Goal: Task Accomplishment & Management: Manage account settings

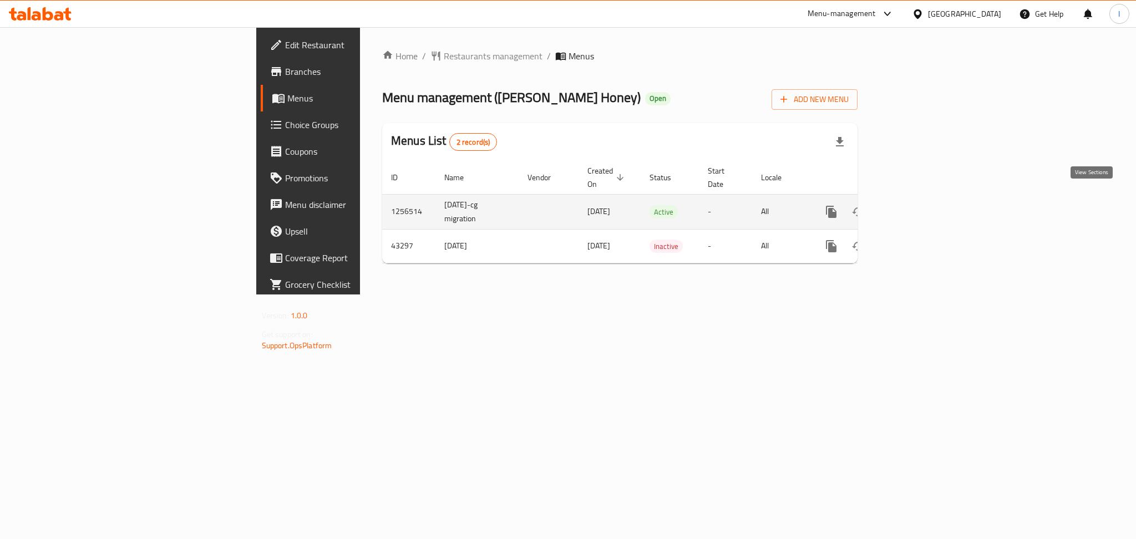
click at [925, 207] on link "enhanced table" at bounding box center [911, 212] width 27 height 27
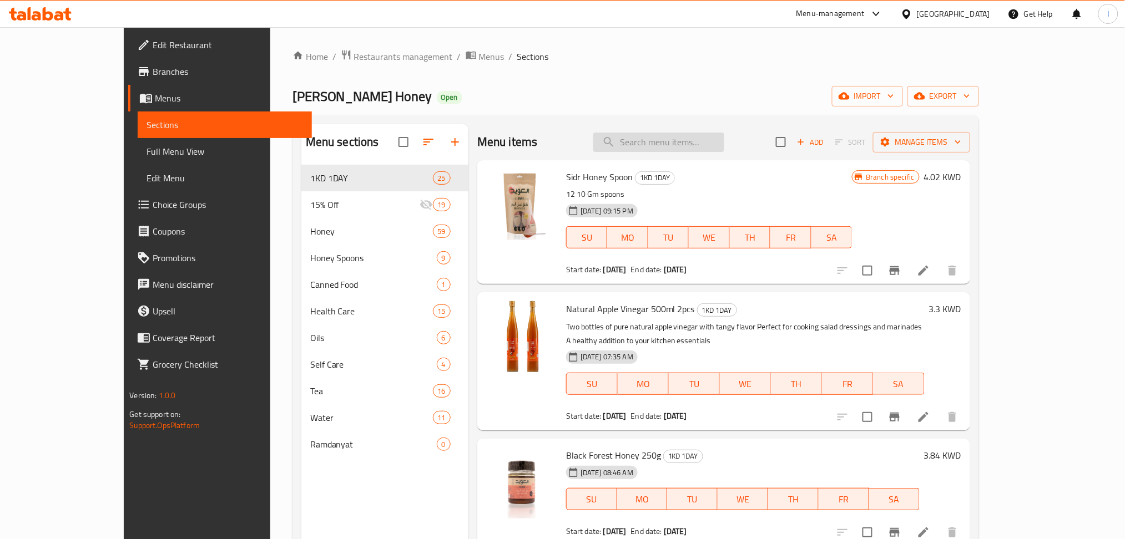
click at [724, 144] on input "search" at bounding box center [658, 142] width 131 height 19
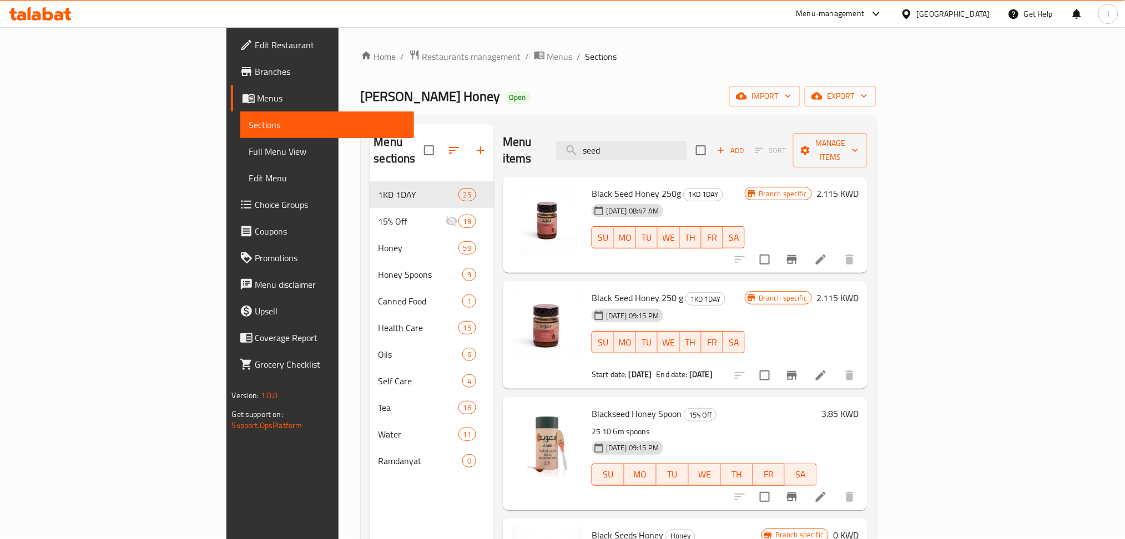
type input "seed"
click at [827, 369] on icon at bounding box center [820, 375] width 13 height 13
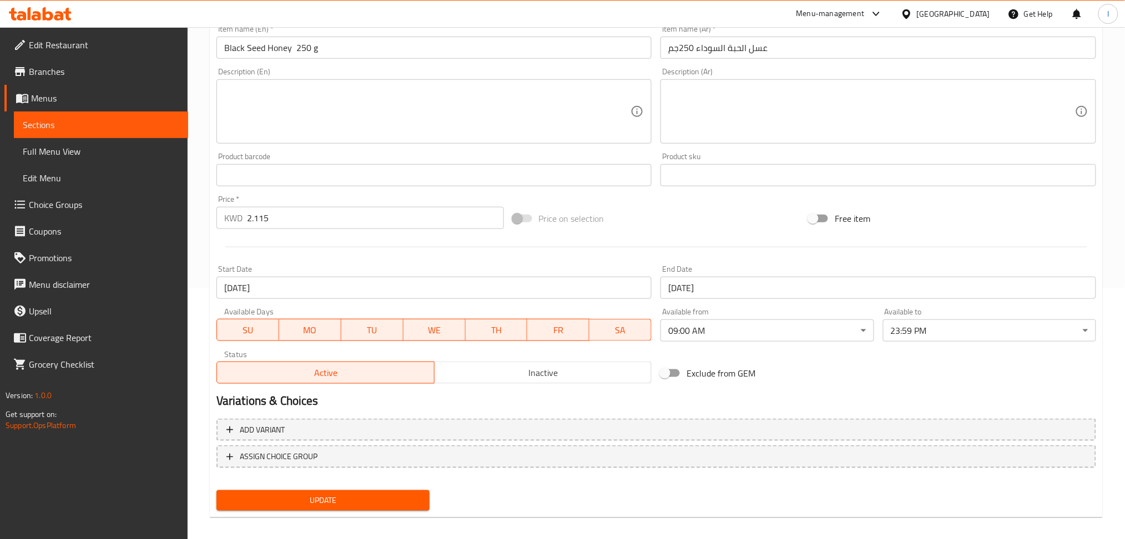
scroll to position [259, 0]
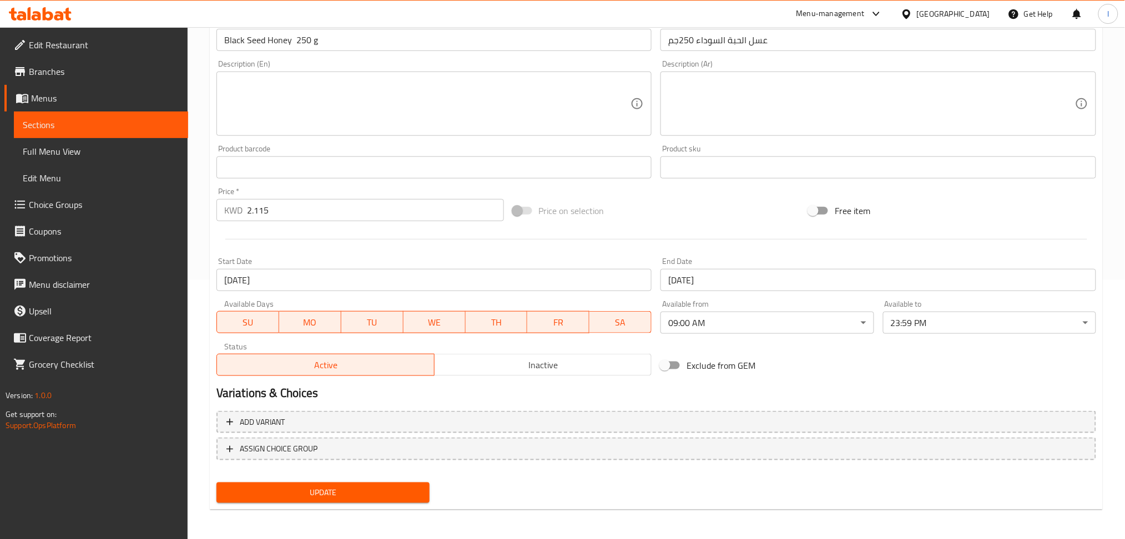
click at [525, 366] on span "Inactive" at bounding box center [543, 365] width 209 height 16
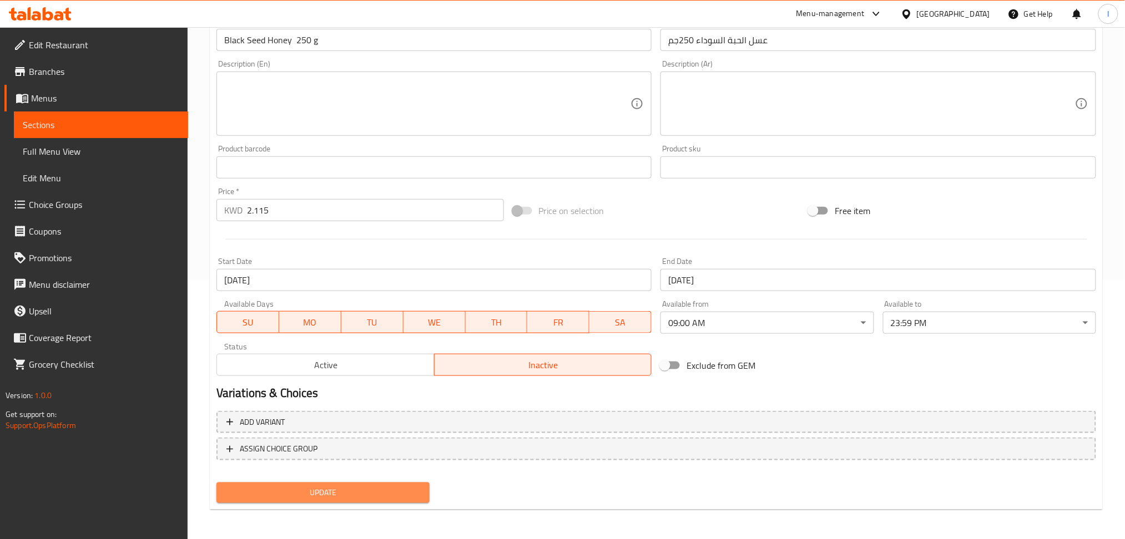
click at [365, 493] on span "Update" at bounding box center [322, 493] width 195 height 14
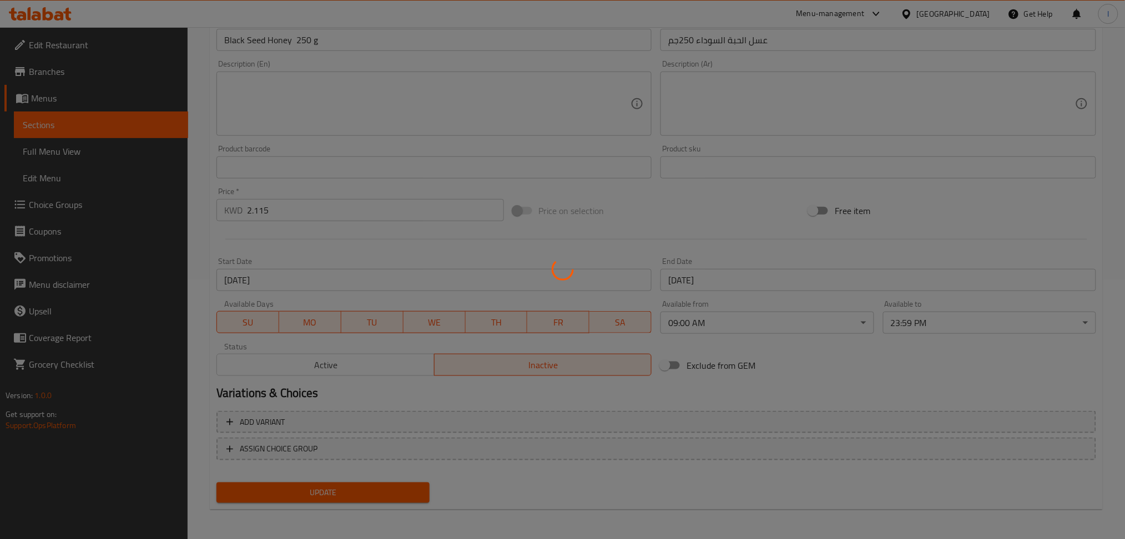
scroll to position [0, 0]
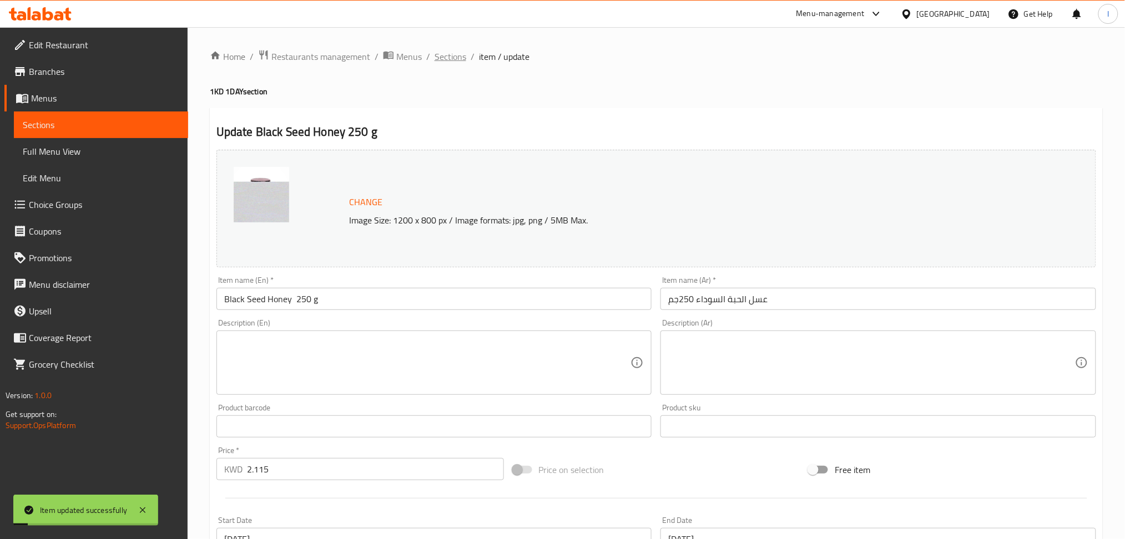
click at [455, 60] on span "Sections" at bounding box center [450, 56] width 32 height 13
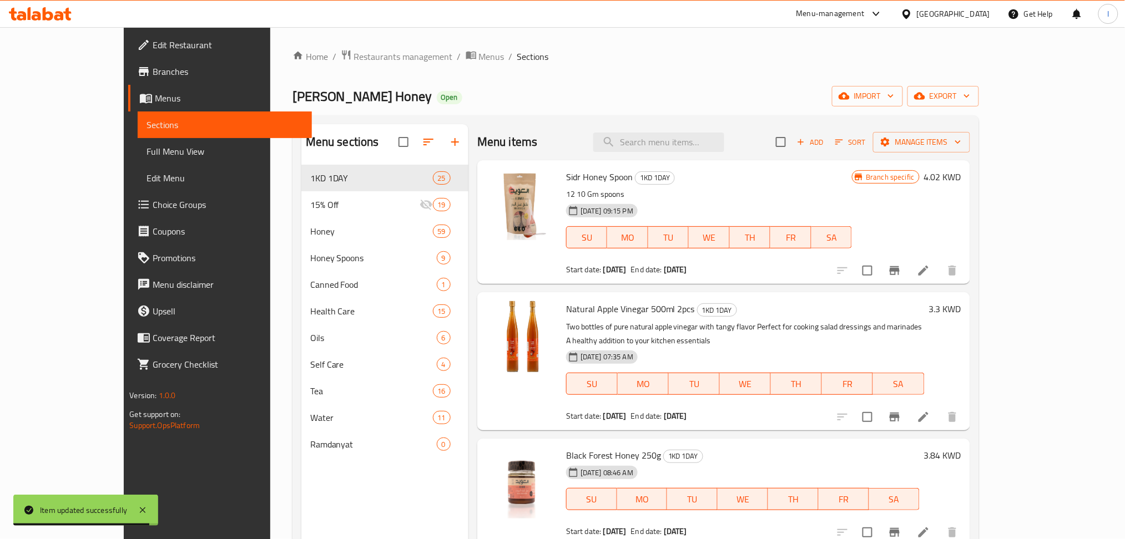
click at [695, 129] on div "Menu items Add Sort Manage items" at bounding box center [723, 142] width 493 height 36
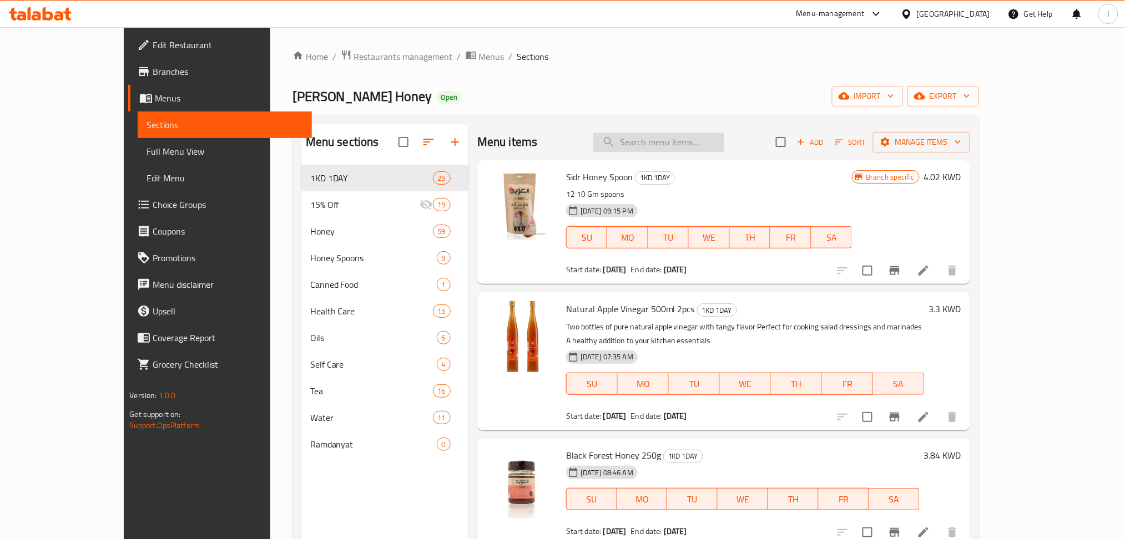
click at [698, 133] on input "search" at bounding box center [658, 142] width 131 height 19
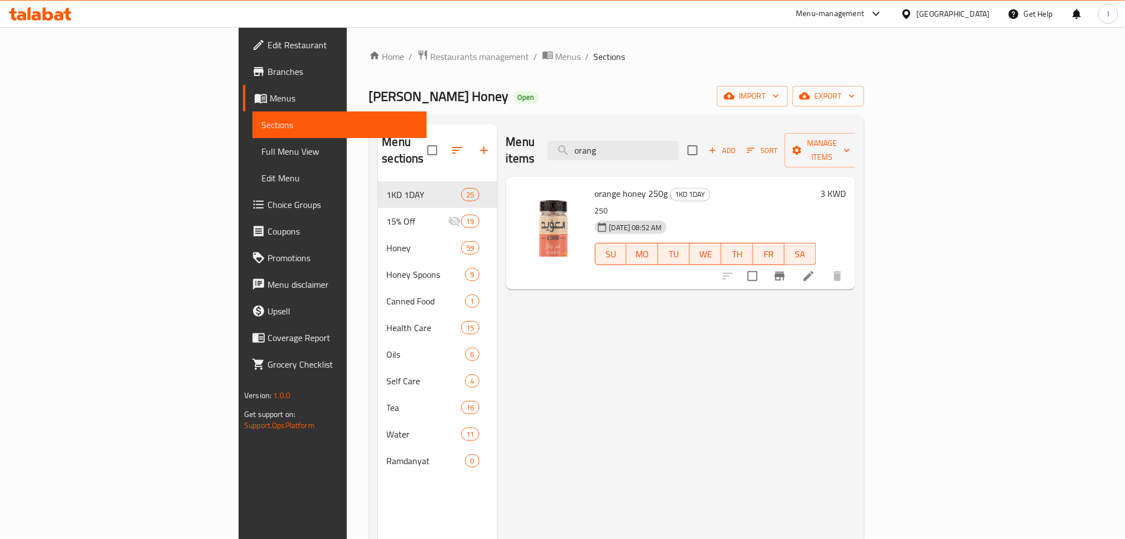
type input "orang"
click at [431, 55] on span "Restaurants management" at bounding box center [480, 56] width 99 height 13
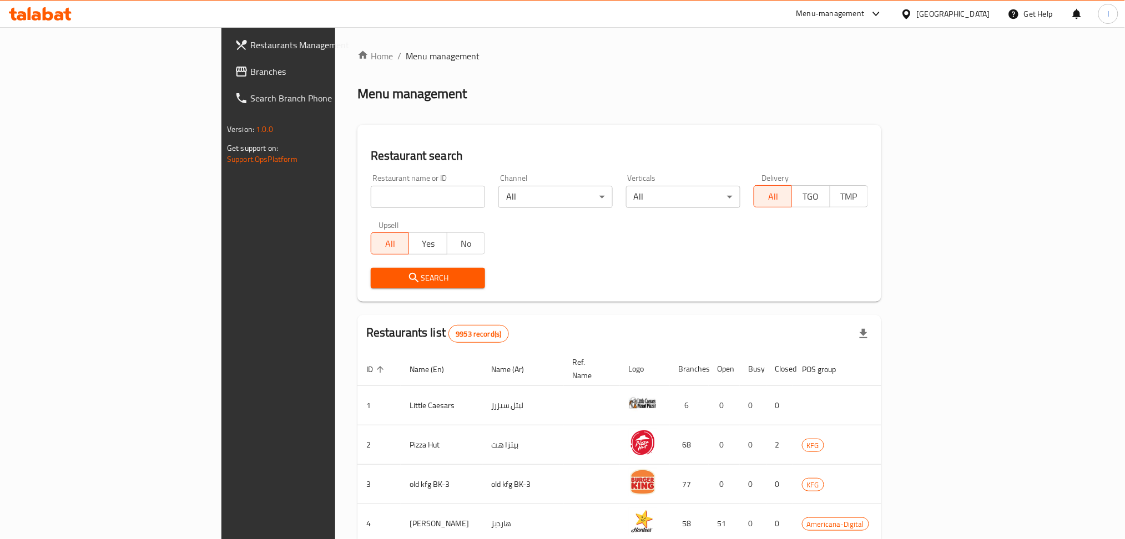
click at [357, 194] on div "Home / Menu management Menu management Restaurant search Restaurant name or ID …" at bounding box center [619, 433] width 524 height 768
click at [371, 194] on input "search" at bounding box center [428, 197] width 114 height 22
type input "owaid"
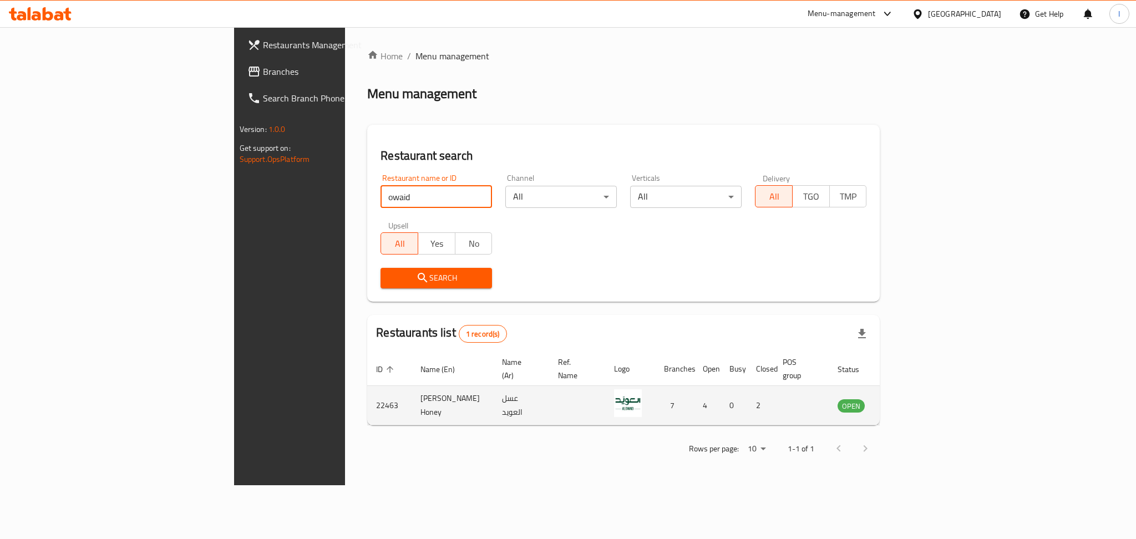
click at [367, 401] on td "22463" at bounding box center [389, 405] width 44 height 39
copy td "22463"
click at [909, 400] on icon "enhanced table" at bounding box center [902, 405] width 13 height 13
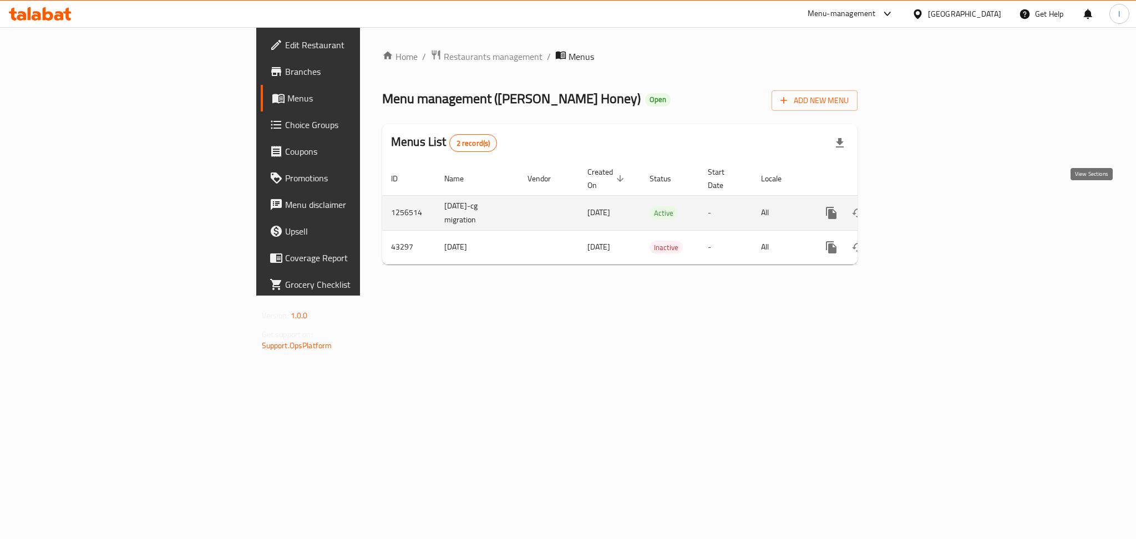
click at [918, 206] on icon "enhanced table" at bounding box center [911, 212] width 13 height 13
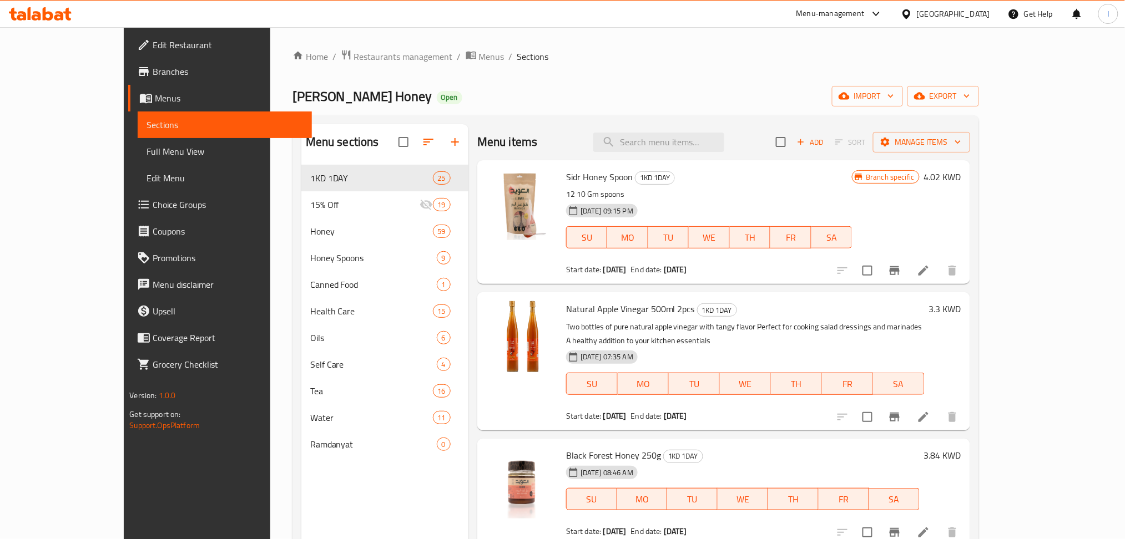
click at [698, 132] on div "Menu items Add Sort Manage items" at bounding box center [723, 142] width 493 height 36
click at [702, 136] on input "search" at bounding box center [658, 142] width 131 height 19
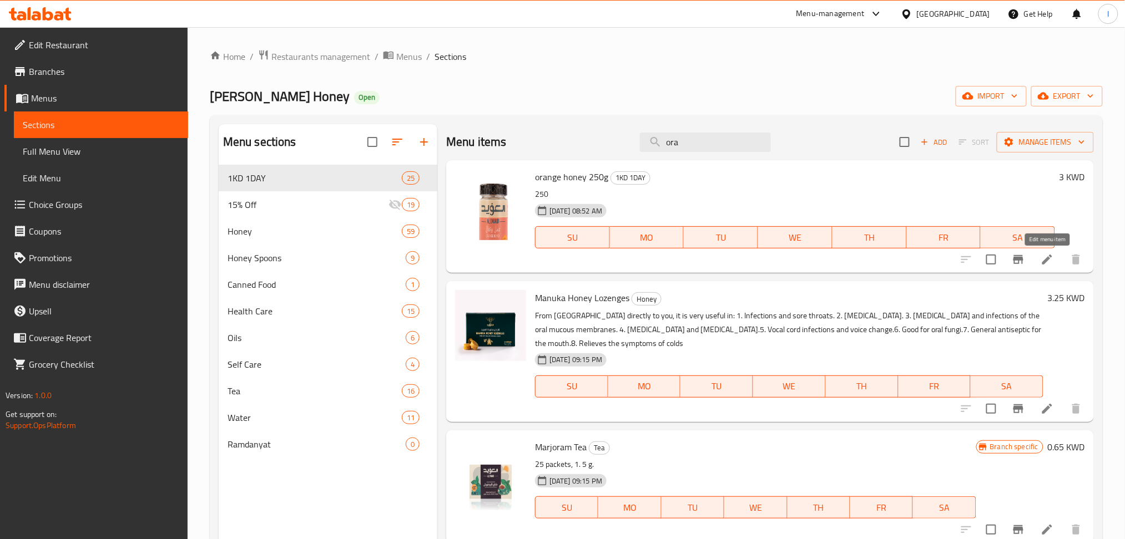
type input "ora"
click at [1049, 256] on icon at bounding box center [1046, 259] width 13 height 13
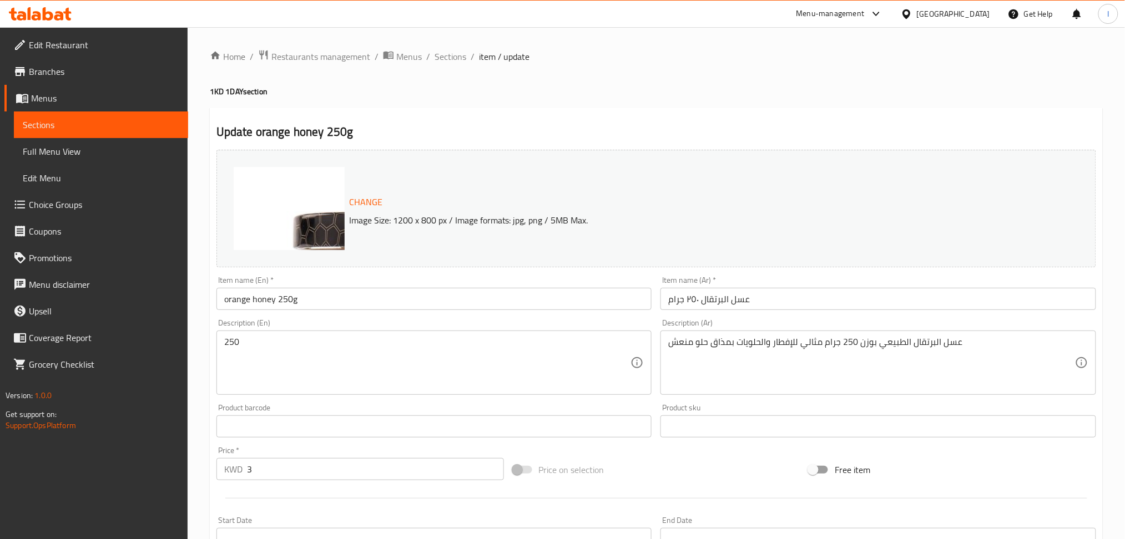
scroll to position [259, 0]
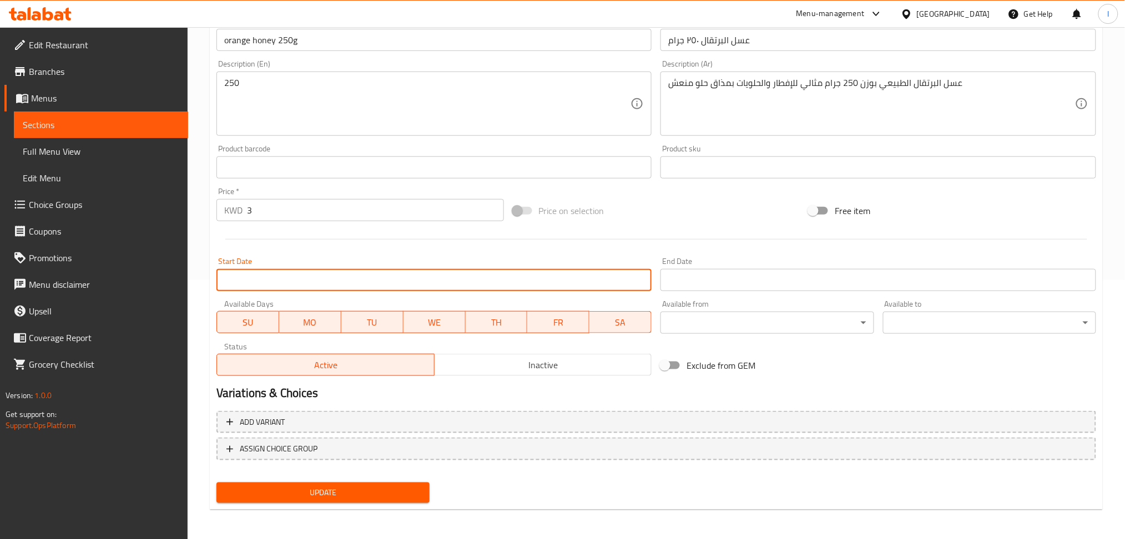
click at [570, 281] on input "Start Date" at bounding box center [434, 280] width 436 height 22
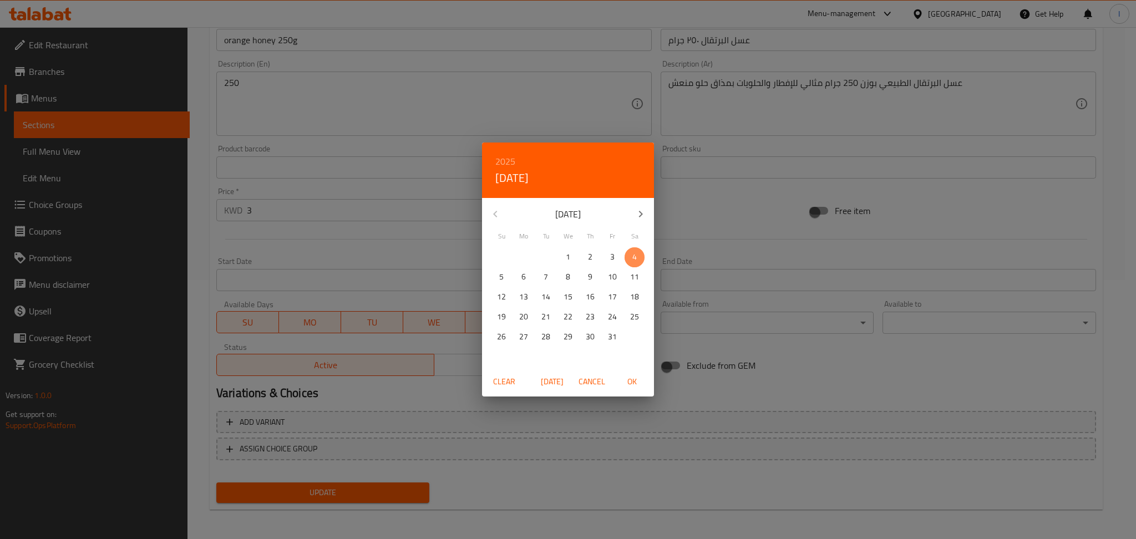
click at [627, 250] on span "4" at bounding box center [635, 257] width 20 height 14
click at [636, 373] on button "OK" at bounding box center [632, 382] width 36 height 21
type input "[DATE]"
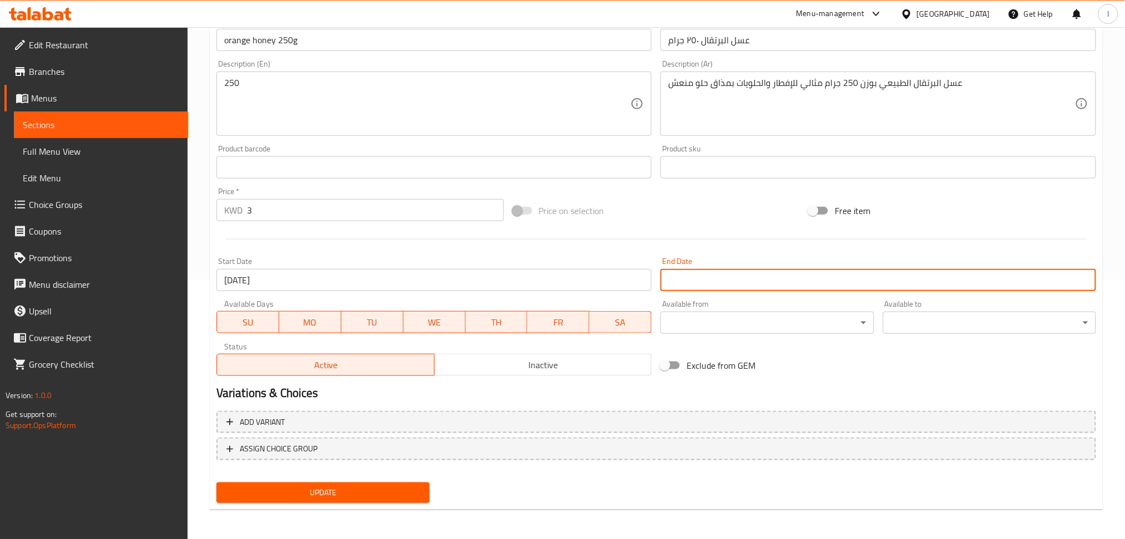
click at [711, 275] on input "Start Date" at bounding box center [878, 280] width 436 height 22
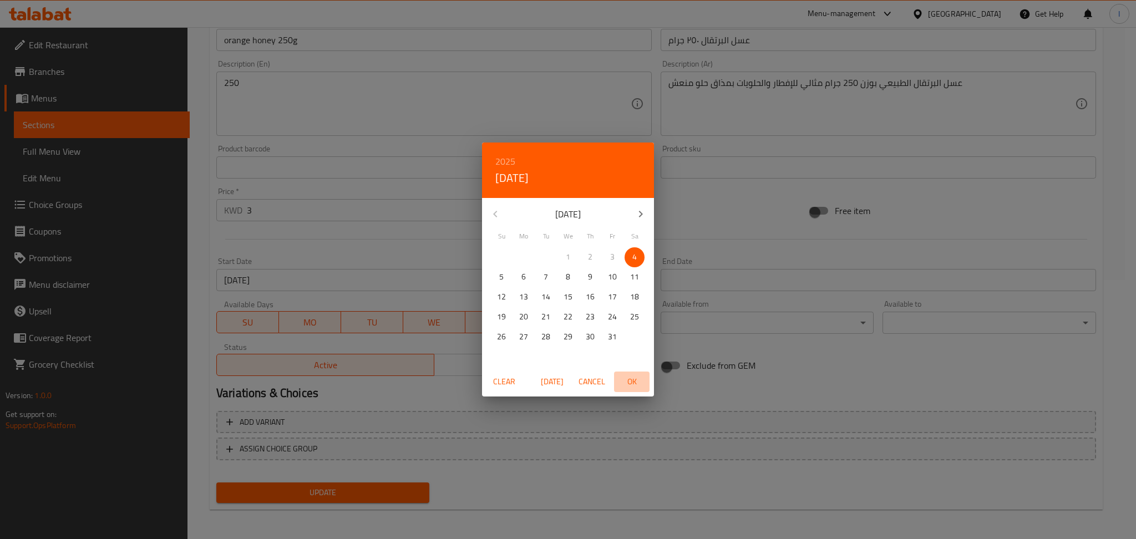
click at [631, 386] on span "OK" at bounding box center [632, 382] width 27 height 14
type input "[DATE]"
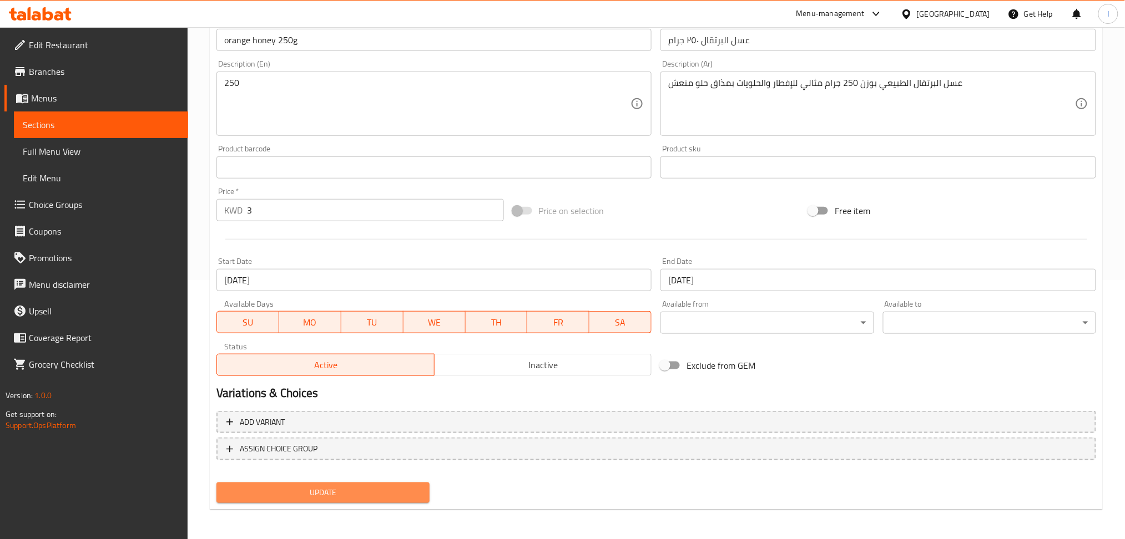
click at [318, 499] on button "Update" at bounding box center [322, 493] width 213 height 21
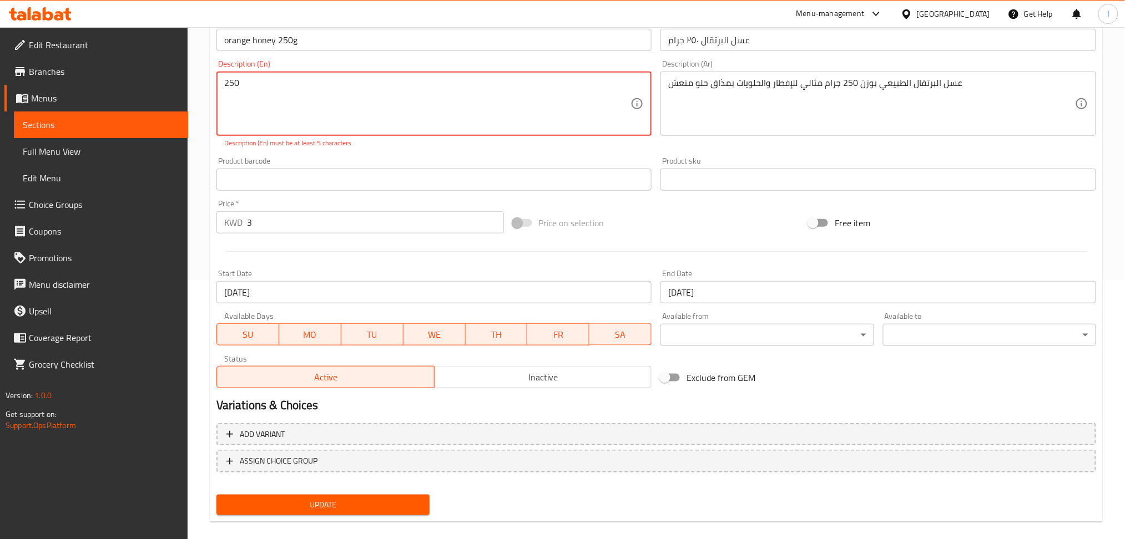
click at [399, 118] on textarea "250" at bounding box center [427, 104] width 407 height 53
click at [377, 498] on span "Update" at bounding box center [322, 505] width 195 height 14
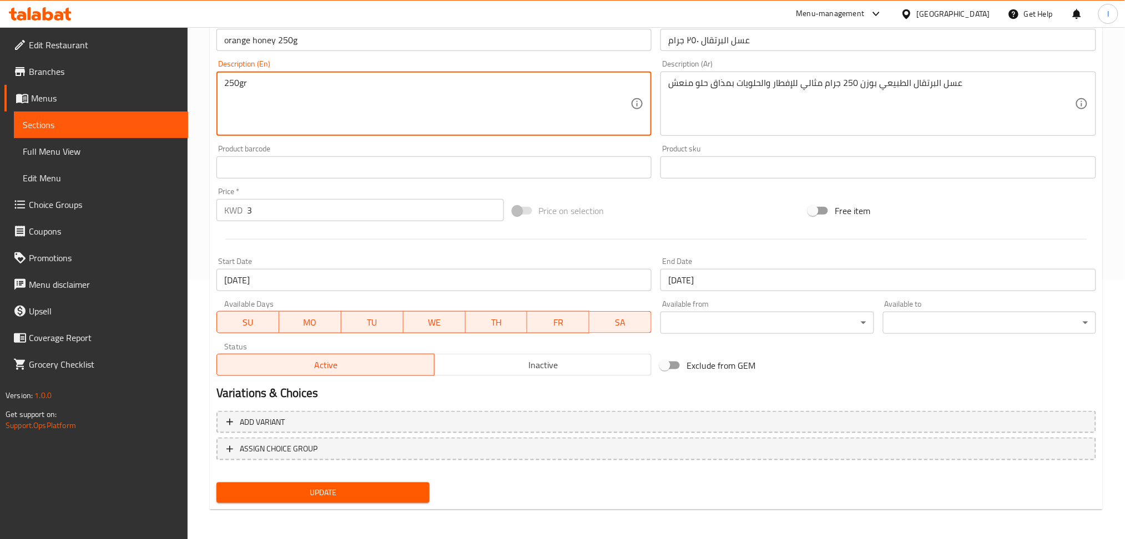
type textarea "250gr"
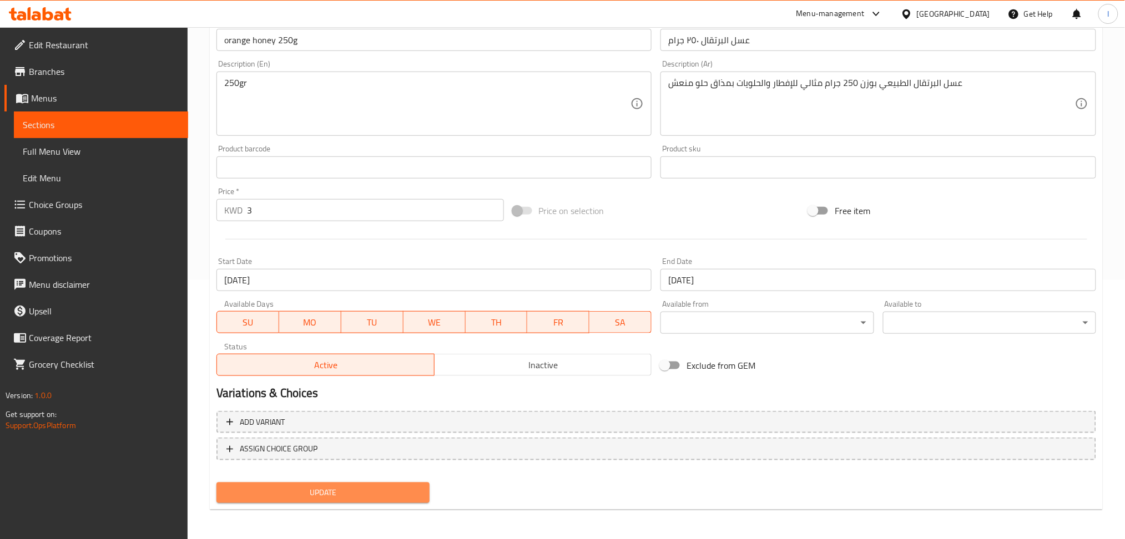
click at [336, 486] on span "Update" at bounding box center [322, 493] width 195 height 14
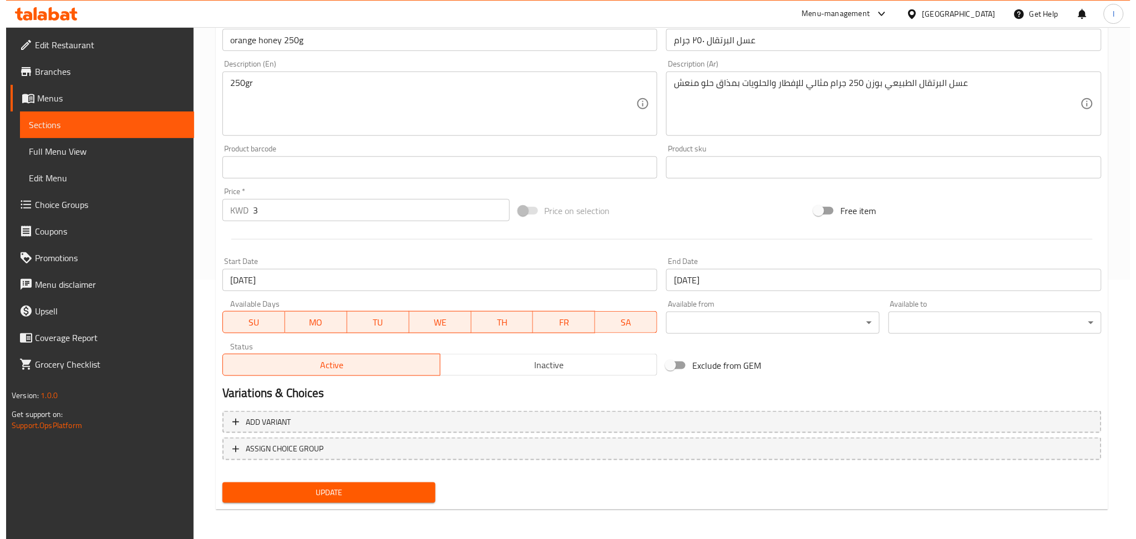
scroll to position [0, 0]
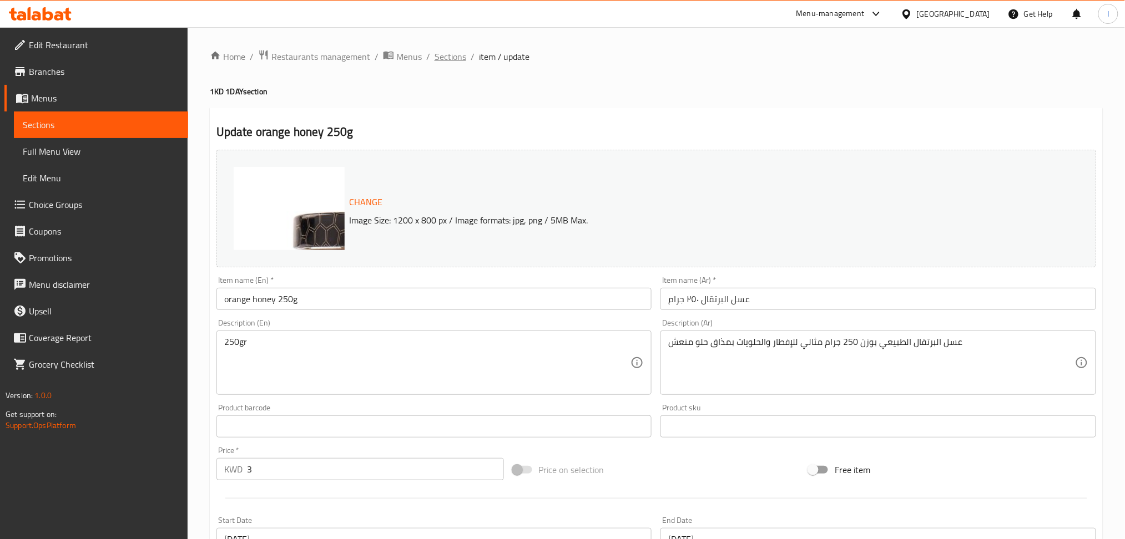
click at [453, 56] on span "Sections" at bounding box center [450, 56] width 32 height 13
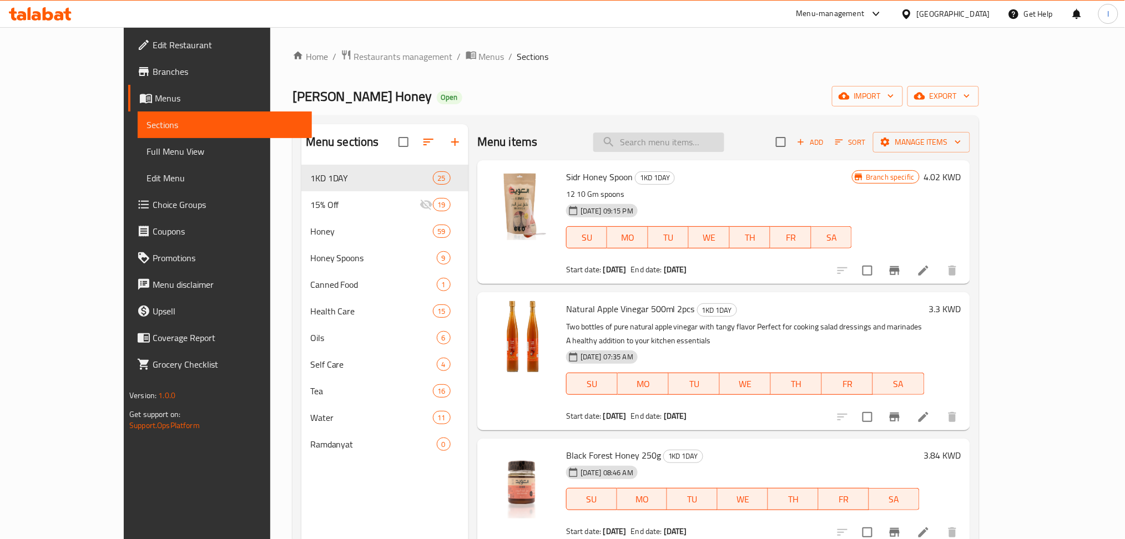
click at [675, 145] on input "search" at bounding box center [658, 142] width 131 height 19
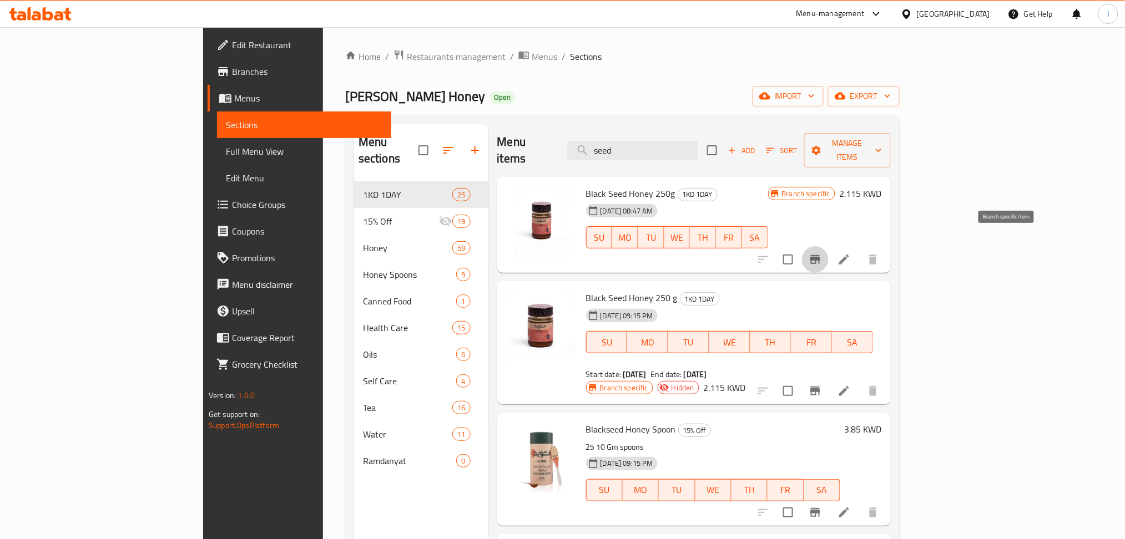
click at [822, 253] on icon "Branch-specific-item" at bounding box center [814, 259] width 13 height 13
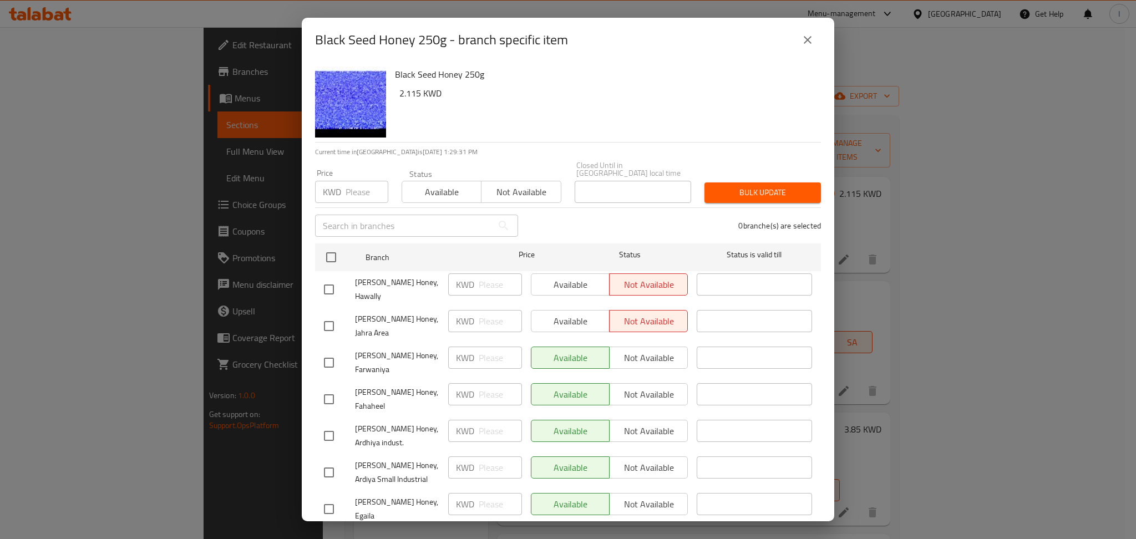
click at [808, 37] on icon "close" at bounding box center [807, 39] width 13 height 13
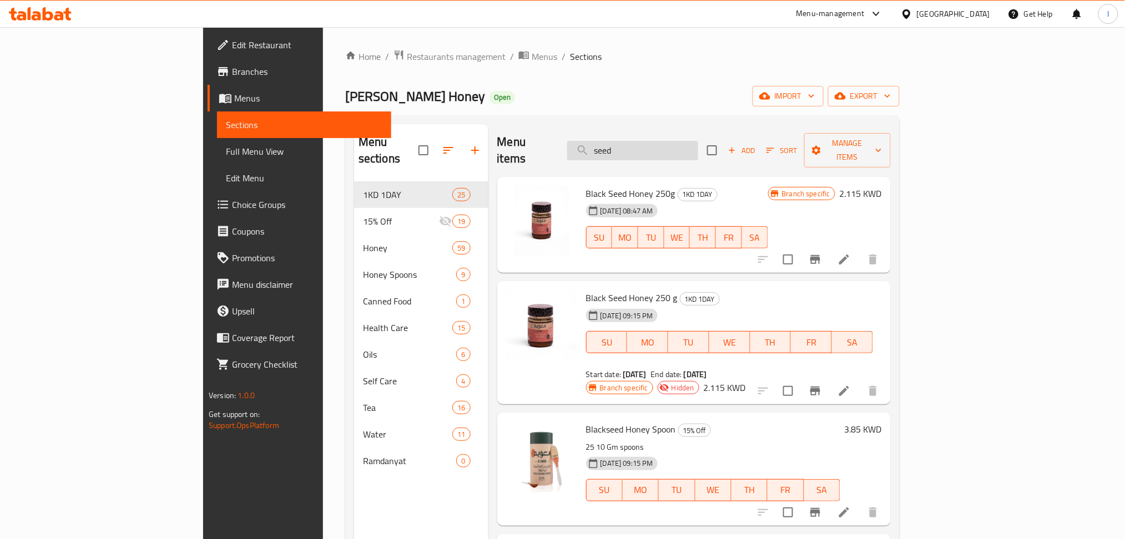
click at [686, 143] on input "seed" at bounding box center [632, 150] width 131 height 19
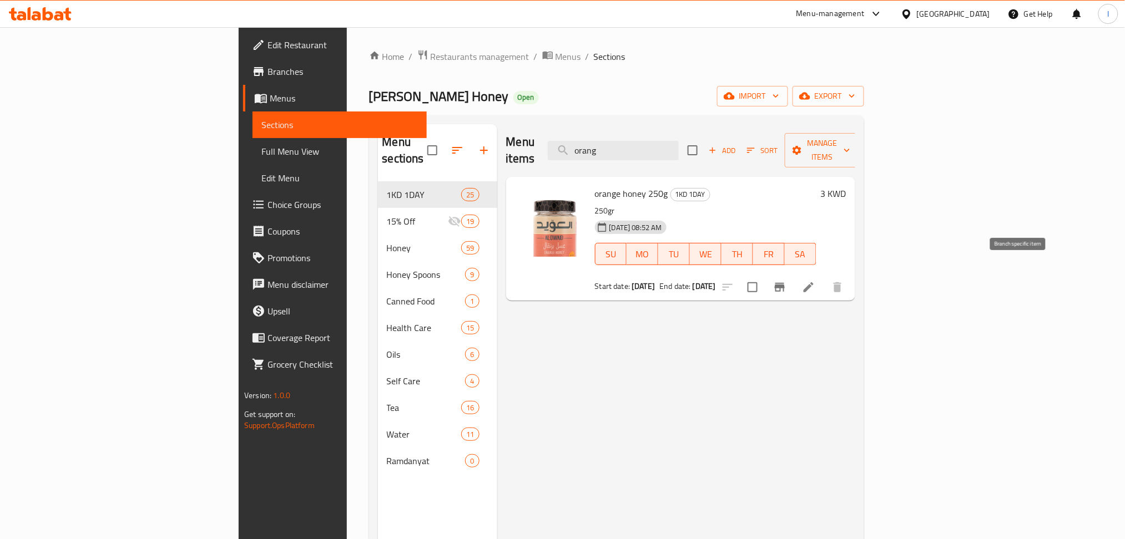
type input "orang"
click at [784, 283] on icon "Branch-specific-item" at bounding box center [780, 287] width 10 height 9
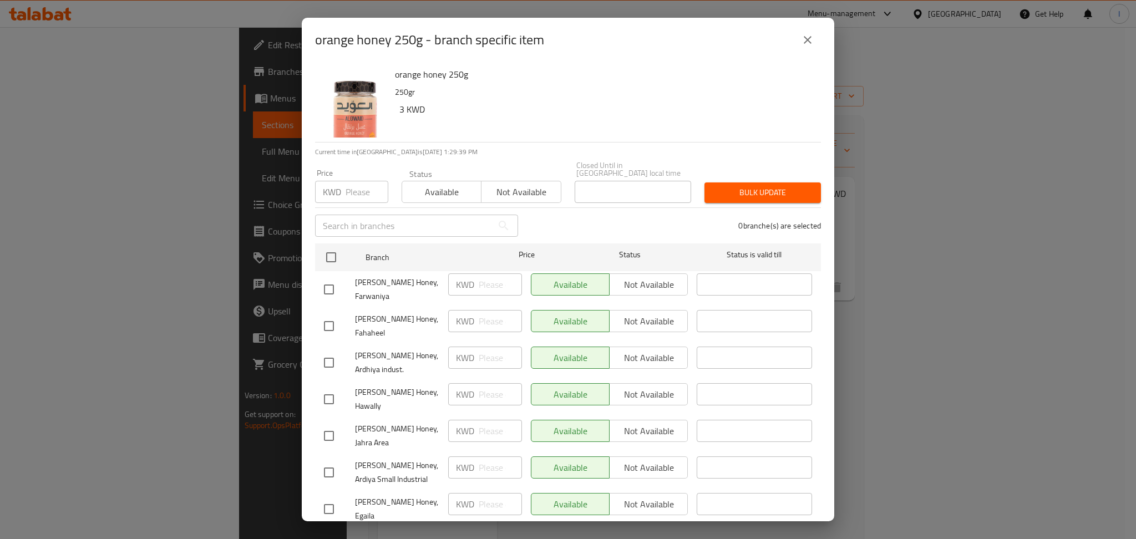
scroll to position [9, 0]
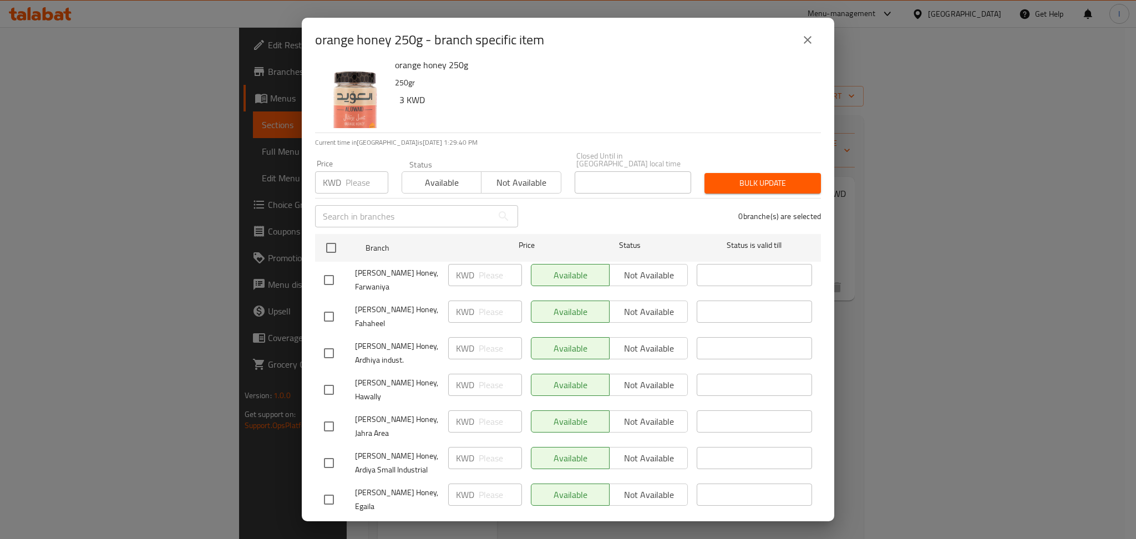
click at [367, 174] on input "number" at bounding box center [367, 182] width 43 height 22
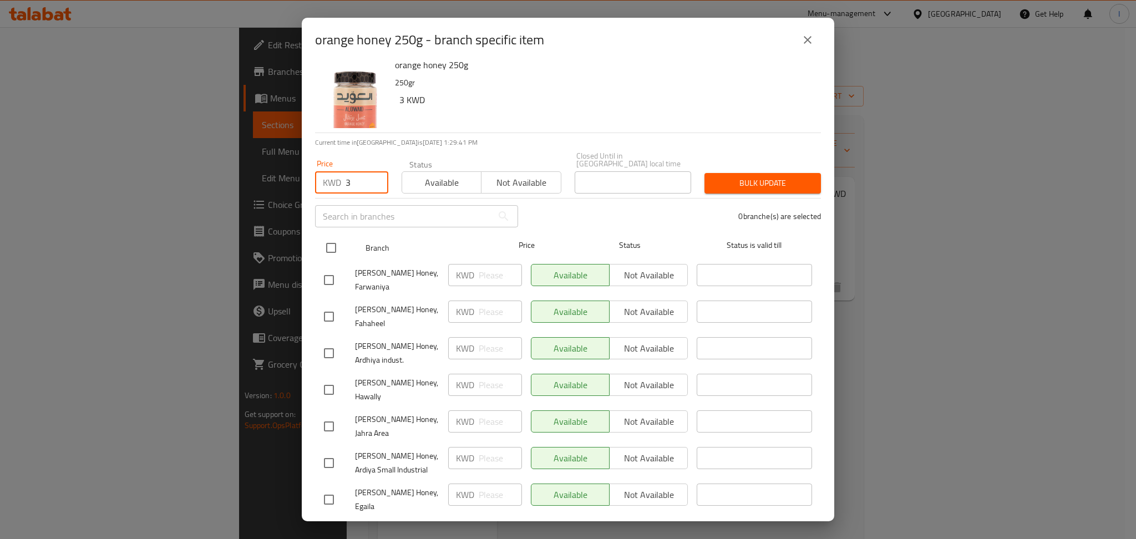
type input "3"
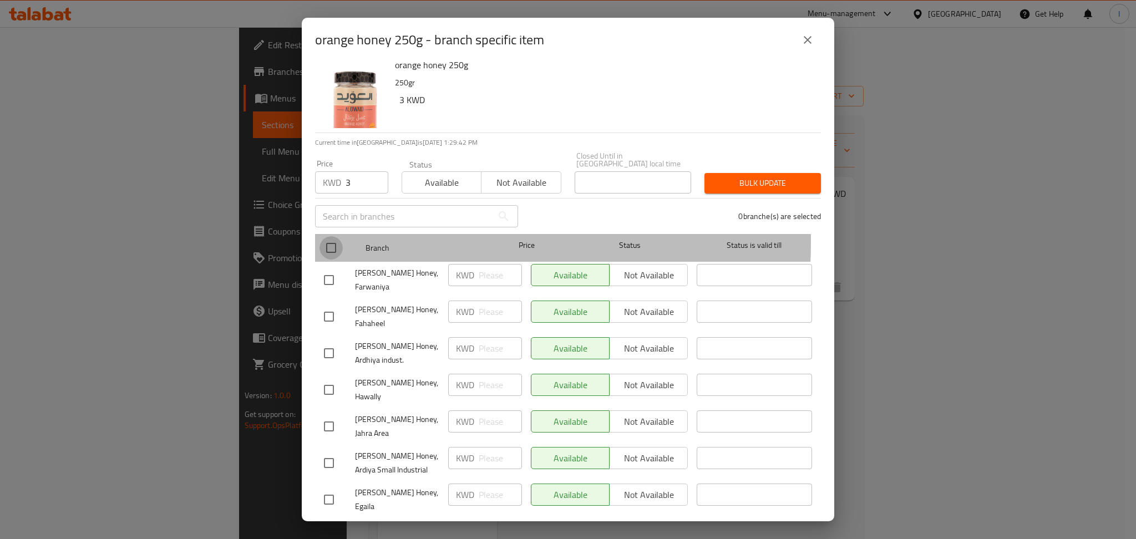
click at [325, 236] on input "checkbox" at bounding box center [331, 247] width 23 height 23
checkbox input "true"
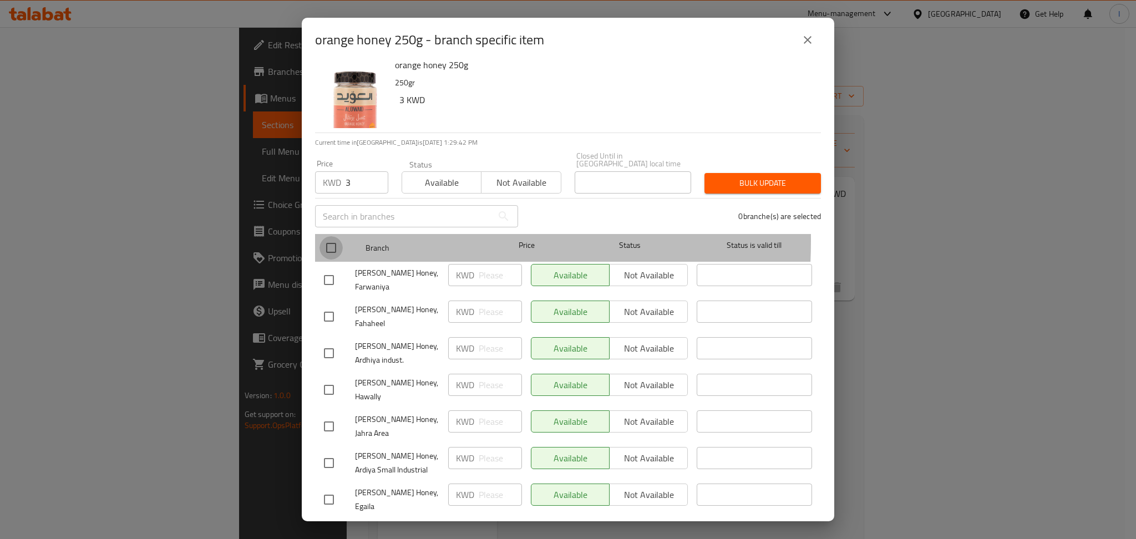
checkbox input "true"
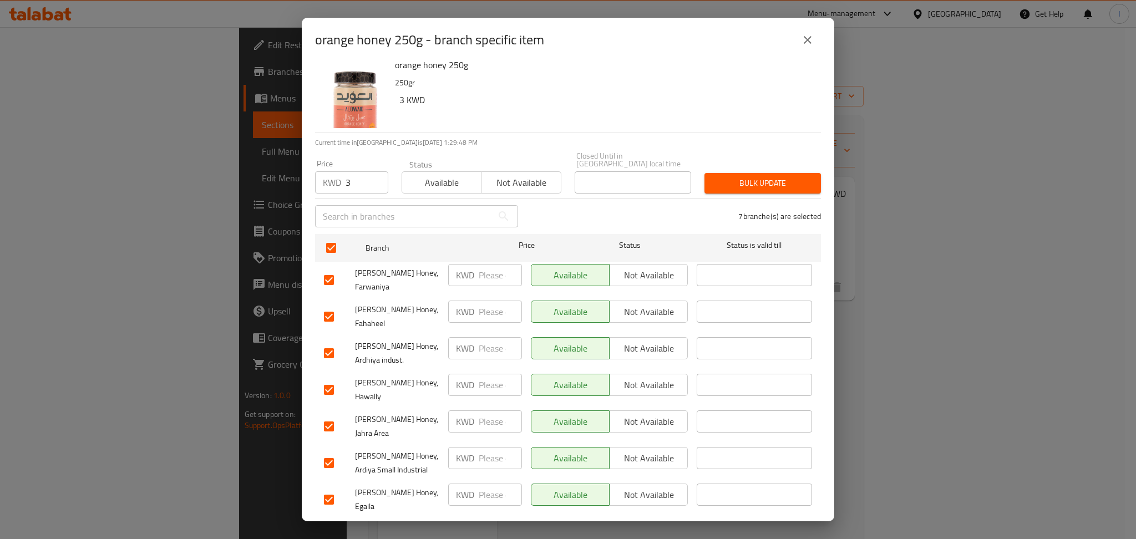
click at [743, 166] on div "Bulk update" at bounding box center [763, 183] width 130 height 34
click at [747, 176] on span "Bulk update" at bounding box center [762, 183] width 99 height 14
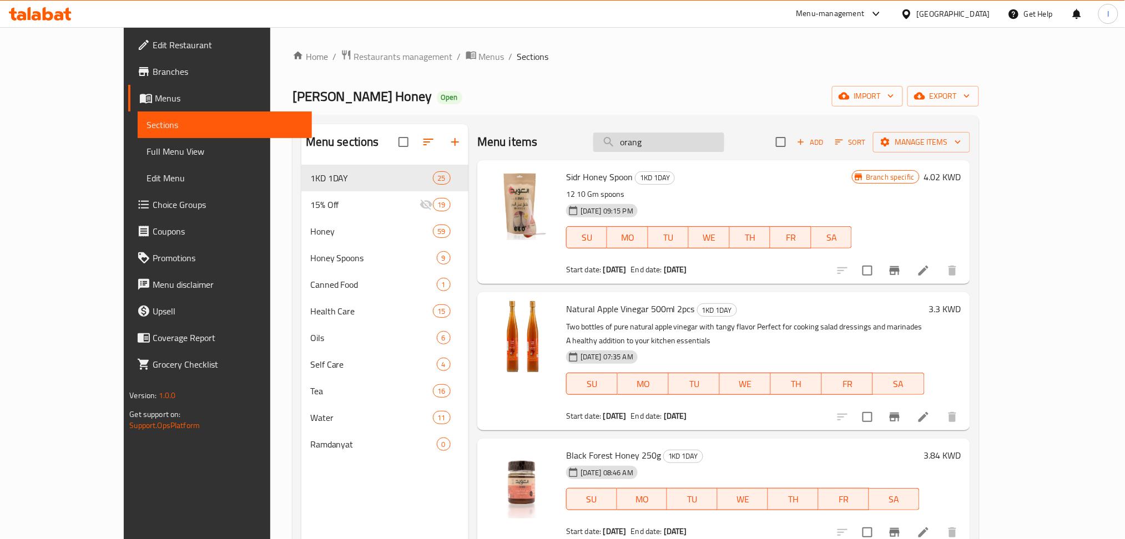
click at [707, 134] on input "orang" at bounding box center [658, 142] width 131 height 19
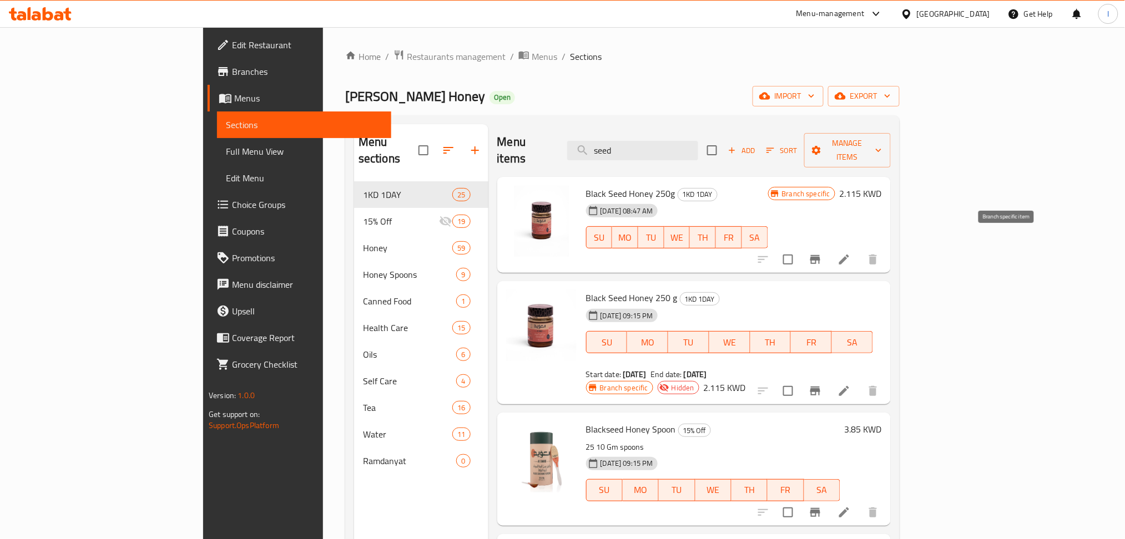
type input "seed"
click at [820, 255] on icon "Branch-specific-item" at bounding box center [815, 259] width 10 height 9
